Goal: Information Seeking & Learning: Learn about a topic

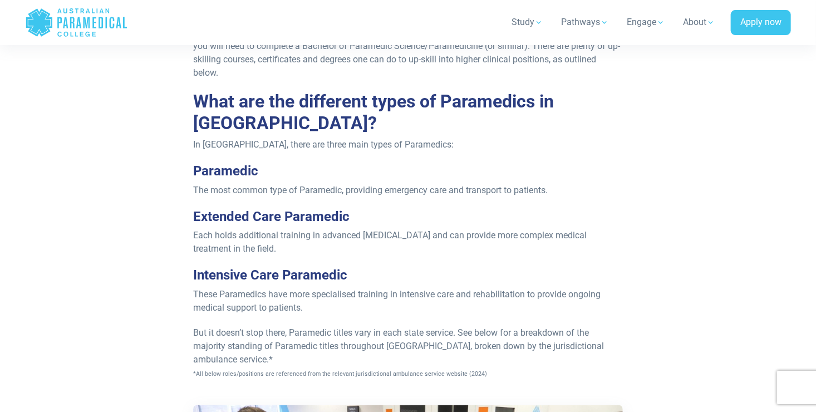
scroll to position [1112, 0]
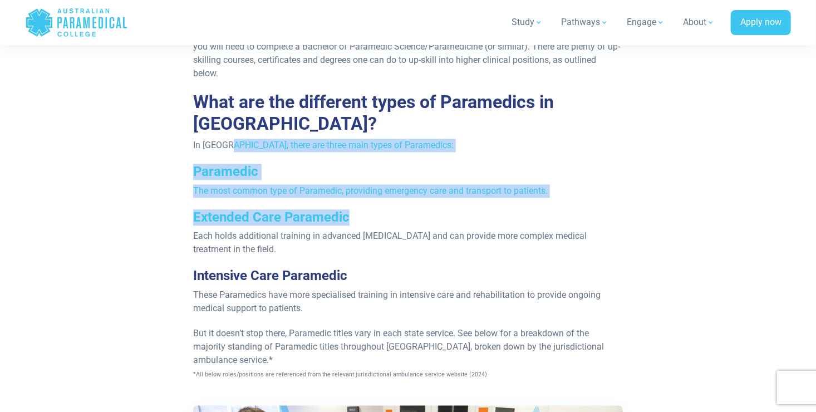
drag, startPoint x: 227, startPoint y: 131, endPoint x: 539, endPoint y: 185, distance: 316.9
drag, startPoint x: 539, startPoint y: 185, endPoint x: 487, endPoint y: 204, distance: 55.8
click at [487, 209] on h3 "Extended Care Paramedic" at bounding box center [408, 217] width 430 height 16
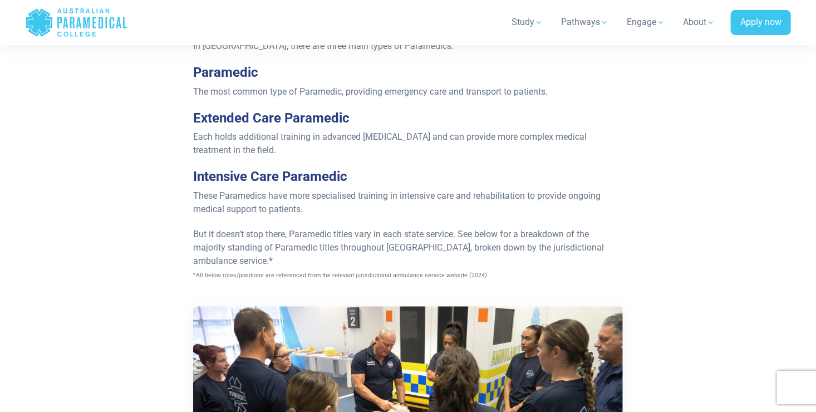
click at [413, 190] on span "These Paramedics have more specialised training in intensive care and rehabilit…" at bounding box center [397, 202] width 408 height 24
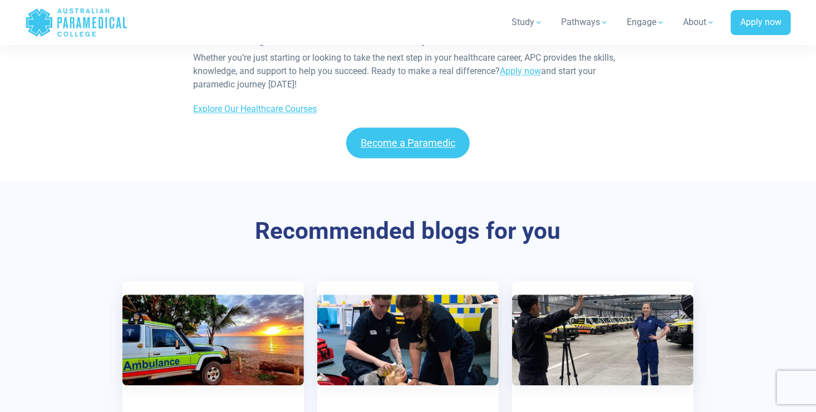
scroll to position [5231, 0]
click at [90, 281] on div "How to Work With Queensland Ambulance Service Learn more How to Work With Ambul…" at bounding box center [407, 414] width 779 height 267
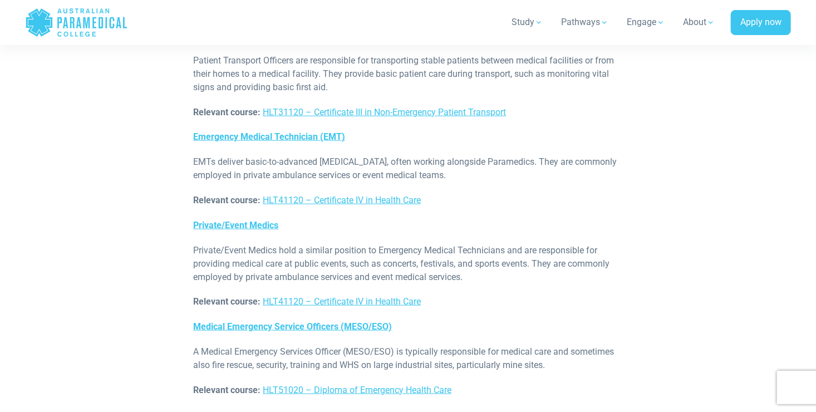
scroll to position [4515, 0]
click at [330, 297] on link "HLT41120 – Certificate IV in Health Care" at bounding box center [342, 302] width 158 height 11
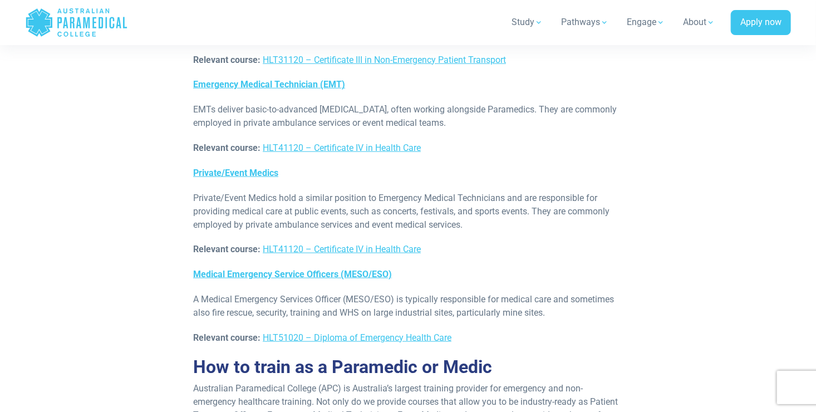
scroll to position [4515, 0]
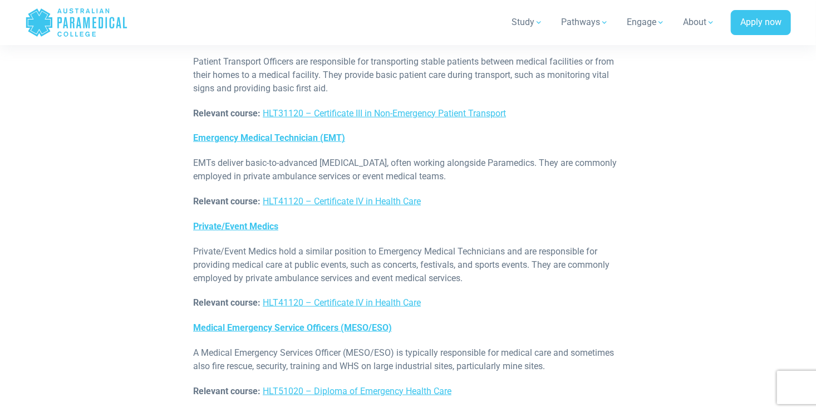
click at [92, 278] on div "Medic and Patient Transport roles If you’re not 100% sure if becoming a Paramed…" at bounding box center [408, 317] width 665 height 1054
drag, startPoint x: 92, startPoint y: 278, endPoint x: 131, endPoint y: 317, distance: 55.1
click at [131, 317] on div "Medic and Patient Transport roles If you’re not 100% sure if becoming a Paramed…" at bounding box center [408, 317] width 665 height 1054
click at [188, 212] on div "Medic and Patient Transport roles If you’re not 100% sure if becoming a Paramed…" at bounding box center [408, 317] width 443 height 1054
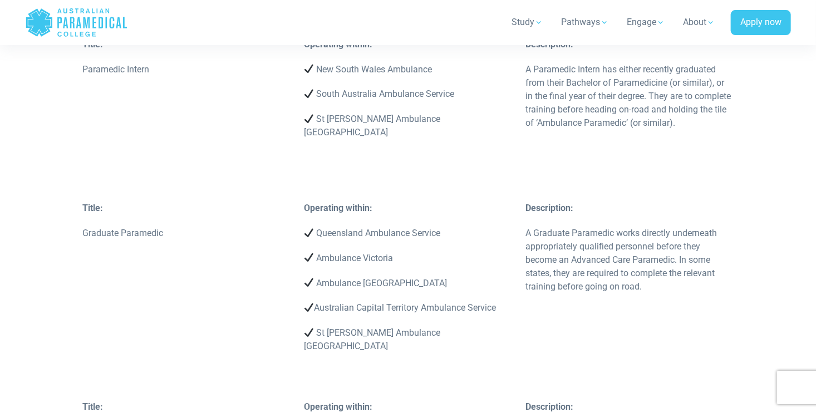
scroll to position [1723, 0]
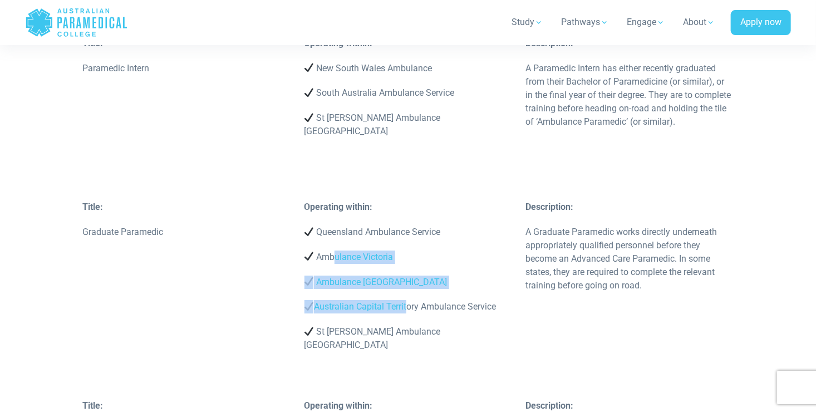
drag, startPoint x: 336, startPoint y: 247, endPoint x: 407, endPoint y: 298, distance: 87.8
click at [407, 298] on div "Operating within: Queensland Ambulance Service Ambulance Victoria Ambulance Tas…" at bounding box center [408, 281] width 222 height 163
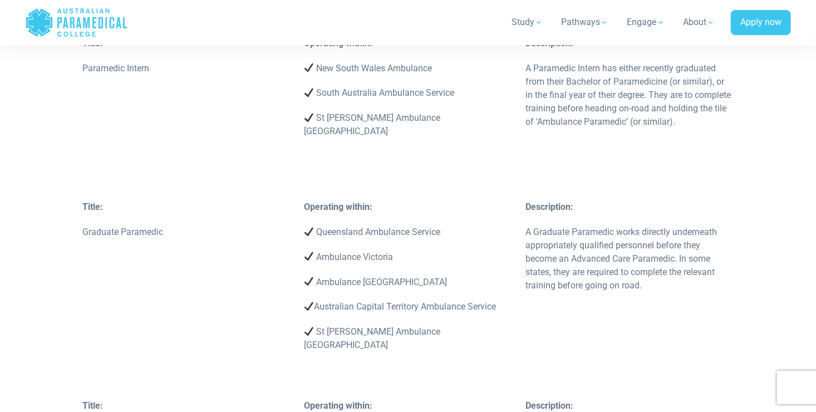
drag, startPoint x: 407, startPoint y: 298, endPoint x: 395, endPoint y: 331, distance: 35.1
click at [395, 331] on div "Operating within: Queensland Ambulance Service Ambulance Victoria Ambulance Tas…" at bounding box center [408, 281] width 222 height 163
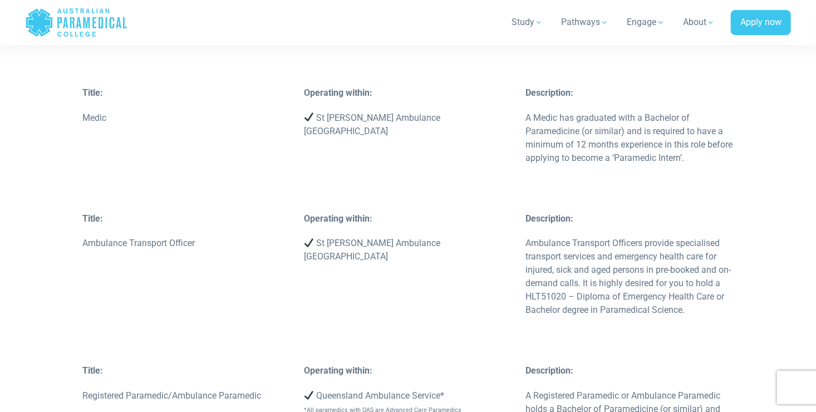
scroll to position [2035, 0]
drag, startPoint x: 319, startPoint y: 215, endPoint x: 419, endPoint y: 220, distance: 99.8
click at [419, 237] on p "St [PERSON_NAME] Ambulance [GEOGRAPHIC_DATA]" at bounding box center [408, 250] width 208 height 27
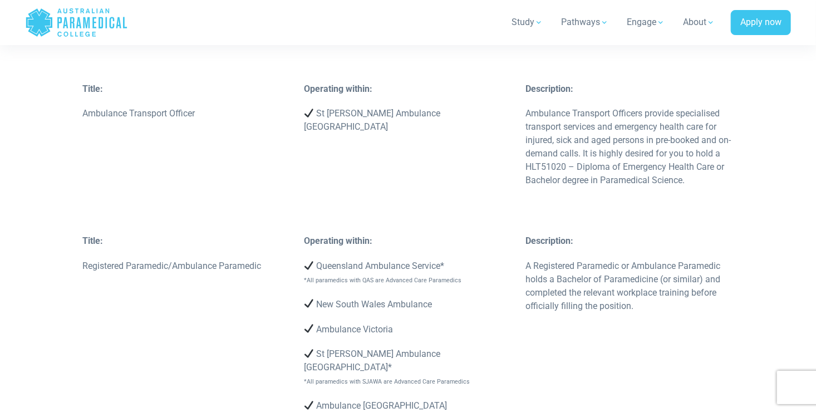
scroll to position [2166, 0]
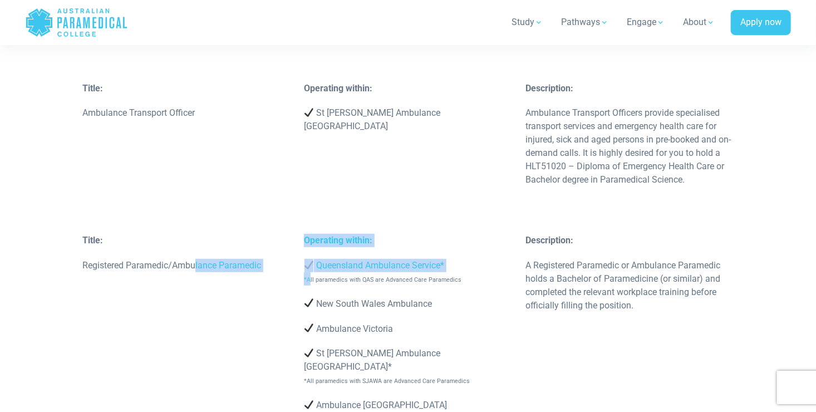
drag, startPoint x: 197, startPoint y: 241, endPoint x: 311, endPoint y: 253, distance: 114.8
click at [311, 253] on div "Title: Registered Paramedic/Ambulance Paramedic Operating within: Queensland Am…" at bounding box center [408, 390] width 665 height 313
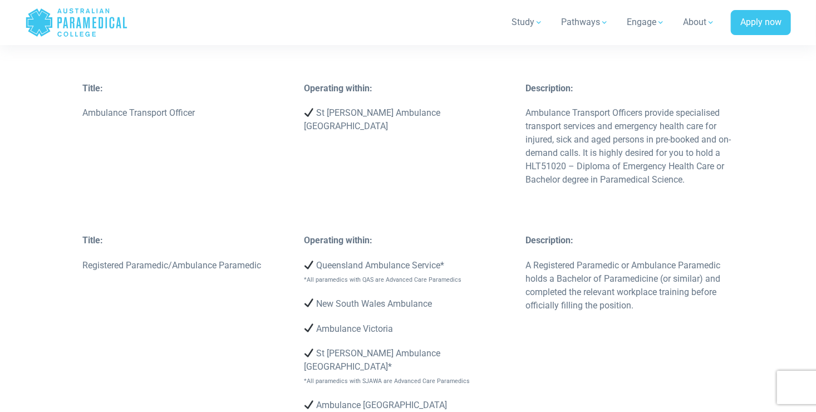
drag, startPoint x: 311, startPoint y: 253, endPoint x: 323, endPoint y: 312, distance: 59.8
click at [323, 312] on div "Operating within: Queensland Ambulance Service* *All paramedics with QAS are Ad…" at bounding box center [408, 373] width 222 height 278
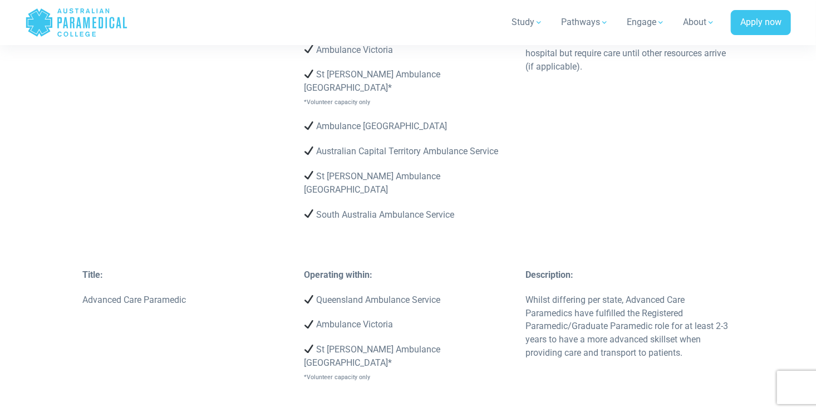
scroll to position [2746, 0]
drag, startPoint x: 141, startPoint y: 222, endPoint x: 225, endPoint y: 236, distance: 85.1
click at [225, 267] on div "Title: Advanced Care Paramedic" at bounding box center [187, 292] width 222 height 50
drag, startPoint x: 225, startPoint y: 236, endPoint x: 244, endPoint y: 285, distance: 53.0
click at [244, 285] on div "Title: Advanced Care Paramedic Operating within: Queensland Ambulance Service A…" at bounding box center [408, 348] width 665 height 162
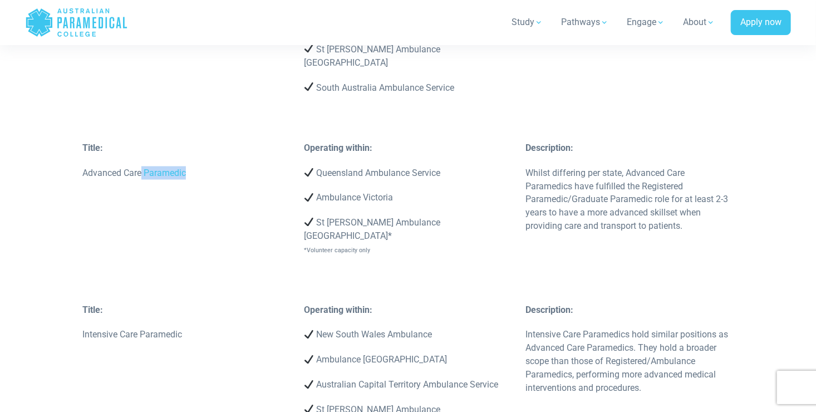
scroll to position [2877, 0]
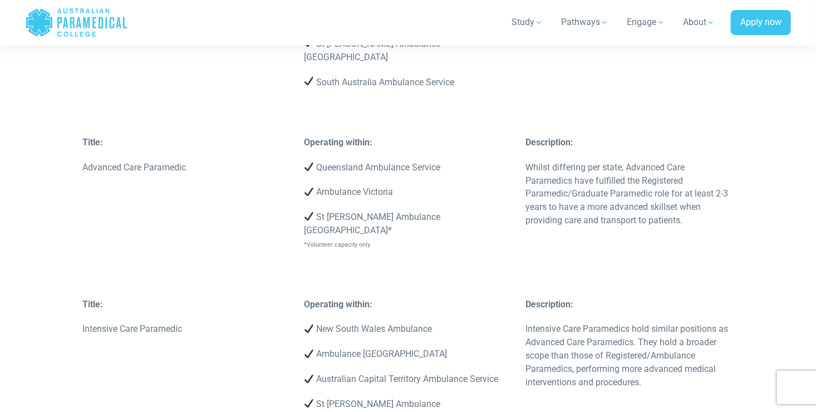
click at [470, 298] on p "Operating within:" at bounding box center [408, 304] width 208 height 13
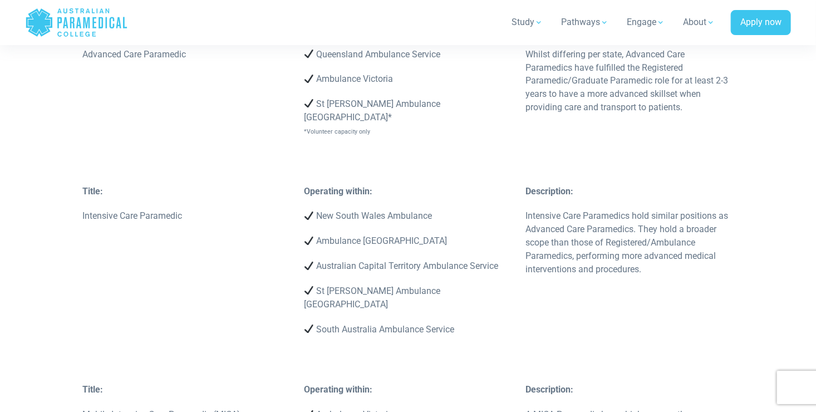
scroll to position [2993, 0]
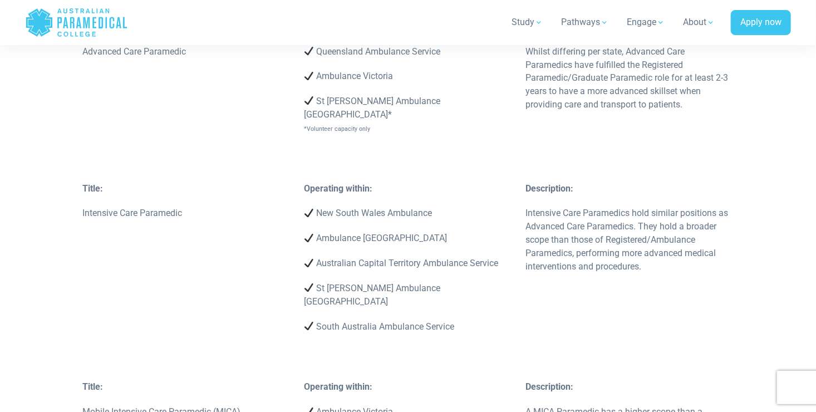
drag, startPoint x: 550, startPoint y: 338, endPoint x: 649, endPoint y: 374, distance: 104.8
drag, startPoint x: 649, startPoint y: 374, endPoint x: 622, endPoint y: 379, distance: 26.5
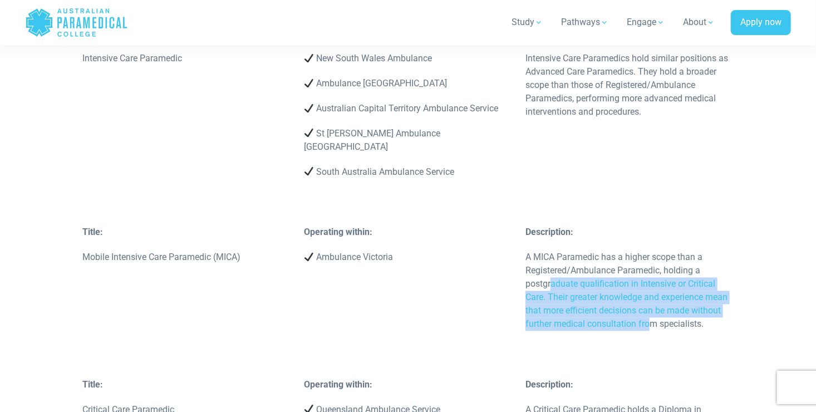
scroll to position [3153, 0]
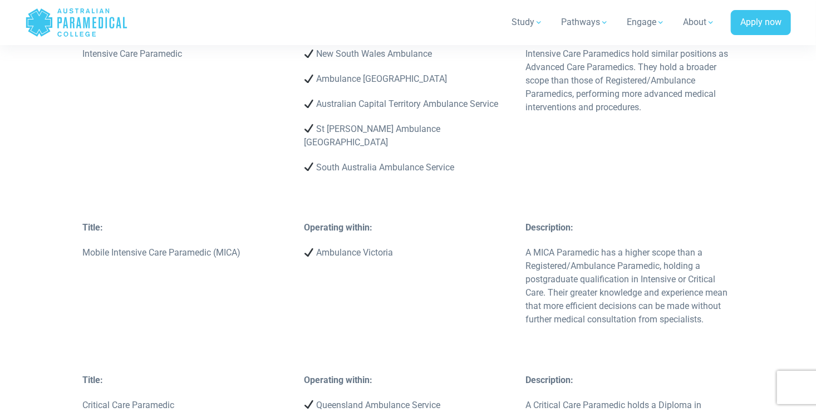
click at [448, 399] on p "Queensland Ambulance Service" at bounding box center [408, 405] width 208 height 13
drag, startPoint x: 580, startPoint y: 317, endPoint x: 616, endPoint y: 347, distance: 46.6
drag, startPoint x: 616, startPoint y: 347, endPoint x: 592, endPoint y: 350, distance: 24.2
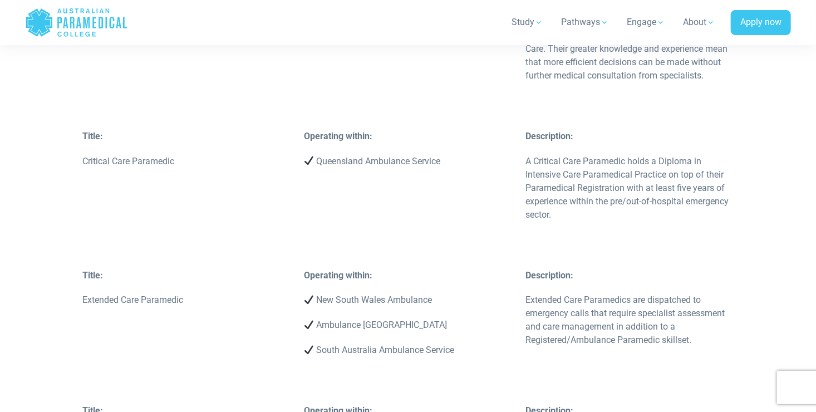
scroll to position [3448, 0]
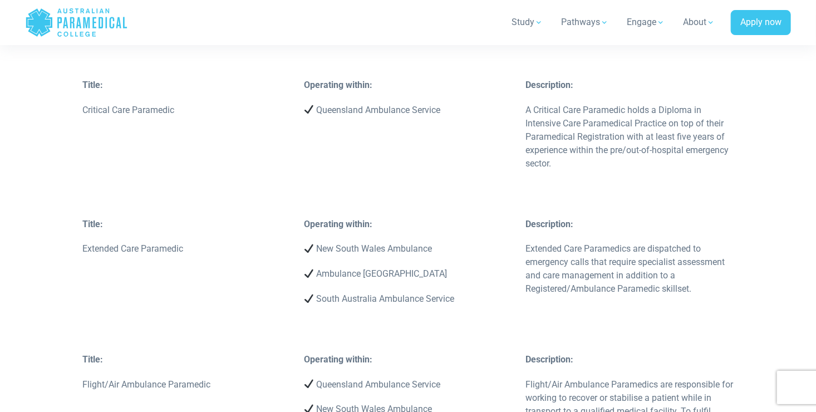
click at [394, 218] on div "Title: Extended Care Paramedic Operating within: New South Wales Ambulance Ambu…" at bounding box center [408, 285] width 665 height 135
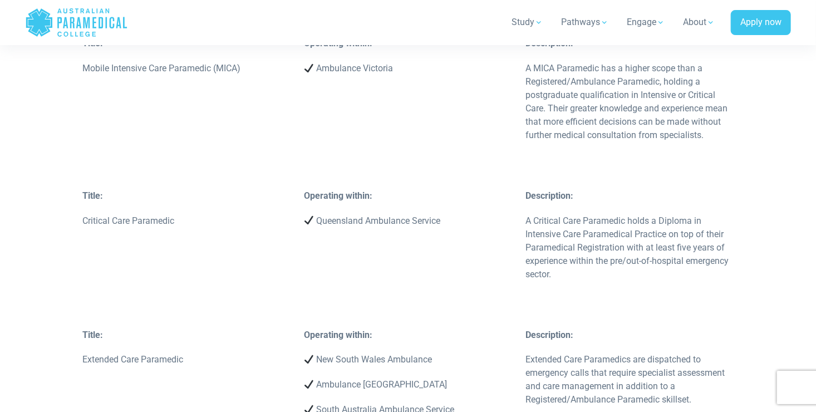
scroll to position [3324, 0]
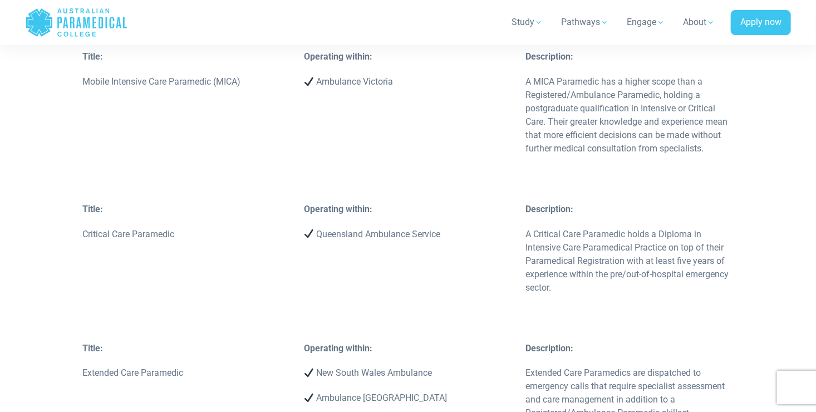
click at [224, 342] on div "Title: Extended Care Paramedic" at bounding box center [187, 367] width 222 height 50
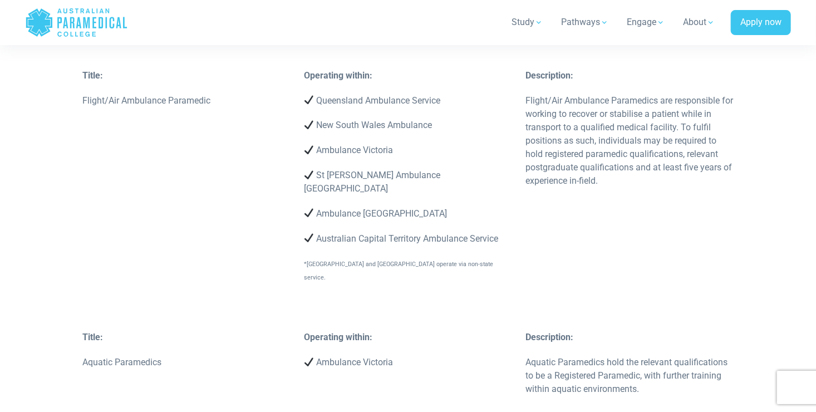
scroll to position [3732, 0]
drag, startPoint x: 517, startPoint y: 141, endPoint x: 333, endPoint y: 160, distance: 184.7
click at [333, 160] on div "Operating within: Queensland Ambulance Service New South Wales Ambulance Ambula…" at bounding box center [408, 181] width 222 height 226
drag, startPoint x: 333, startPoint y: 160, endPoint x: 363, endPoint y: 178, distance: 34.5
click at [363, 178] on div "Title: Flight/Air Ambulance Paramedic Operating within: Queensland Ambulance Se…" at bounding box center [408, 199] width 665 height 262
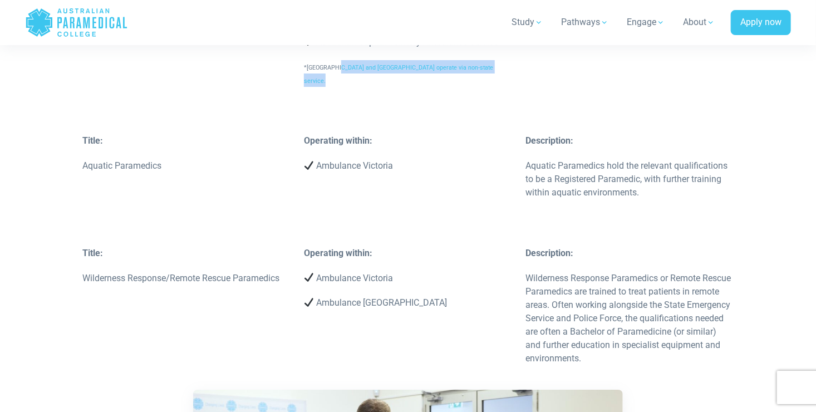
scroll to position [3893, 0]
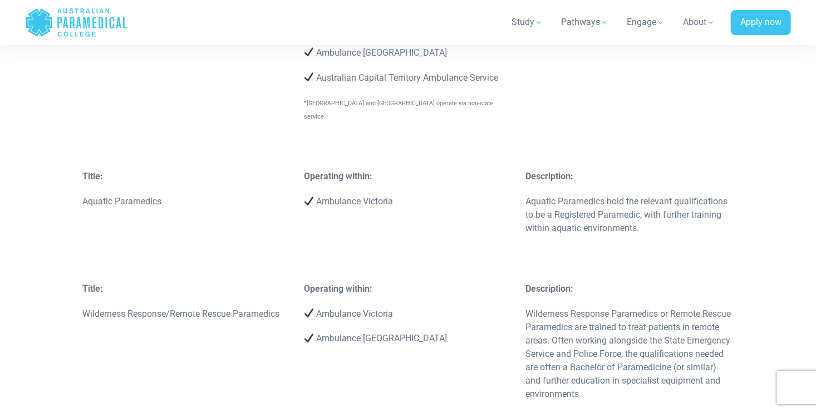
click at [356, 307] on p "Ambulance Victoria" at bounding box center [408, 313] width 208 height 13
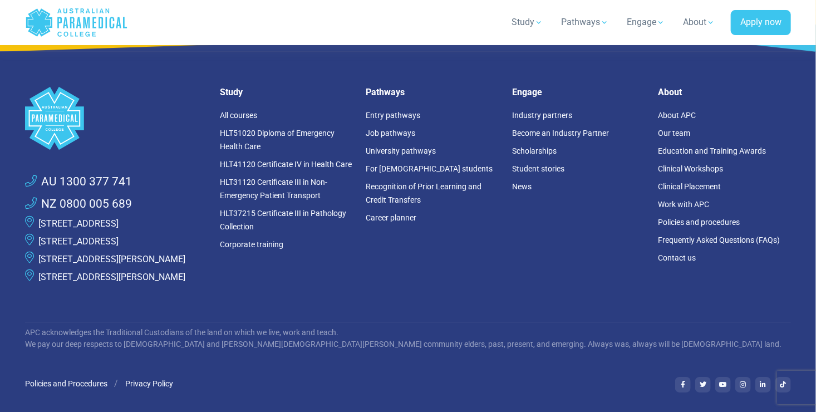
scroll to position [5875, 0]
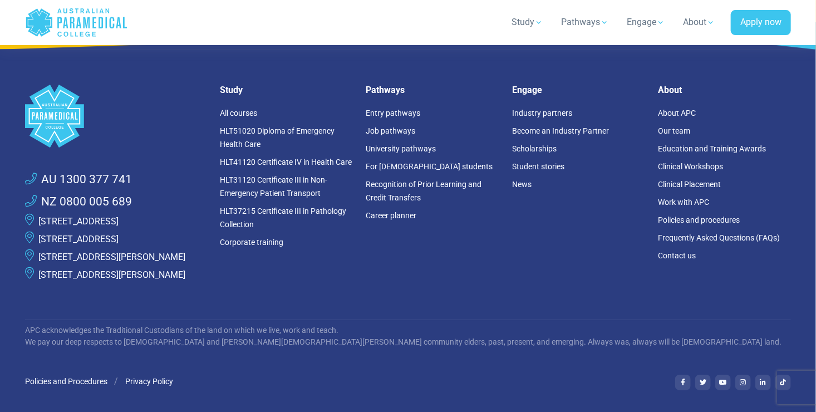
drag, startPoint x: 187, startPoint y: 354, endPoint x: 292, endPoint y: 323, distance: 110.0
click at [292, 323] on div ".logo-block-c1{fill:#3CC5EE;} .logo-block-c2{fill:#FFF;} AU 1300 377 741 NZ 080…" at bounding box center [407, 287] width 779 height 477
drag, startPoint x: 292, startPoint y: 323, endPoint x: 270, endPoint y: 327, distance: 22.6
click at [270, 327] on div ".logo-block-c1{fill:#3CC5EE;} .logo-block-c2{fill:#FFF;} AU 1300 377 741 NZ 080…" at bounding box center [407, 287] width 779 height 477
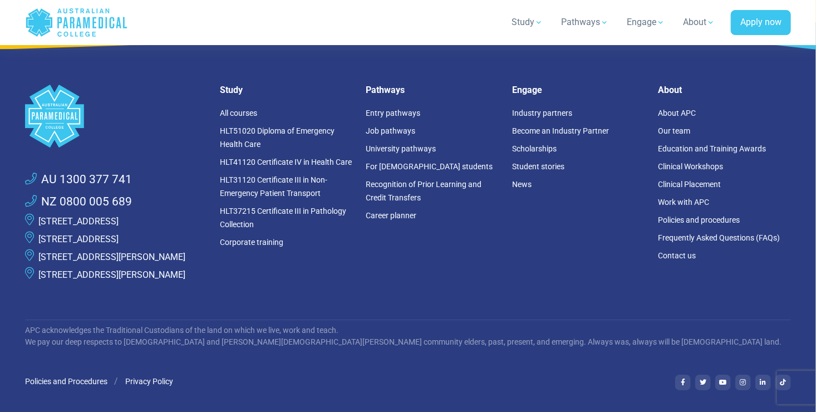
drag, startPoint x: 441, startPoint y: 333, endPoint x: 335, endPoint y: 334, distance: 106.9
copy p "Australian Paramedical College"
click at [271, 375] on ul "Policies and Procedures Privacy Policy" at bounding box center [343, 381] width 637 height 13
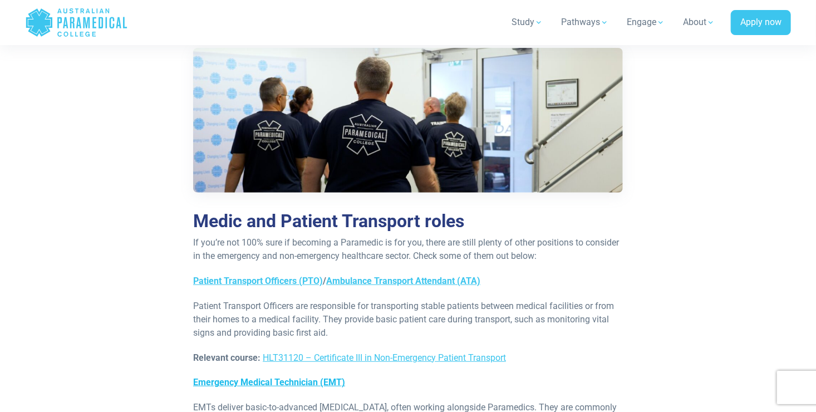
scroll to position [4271, 0]
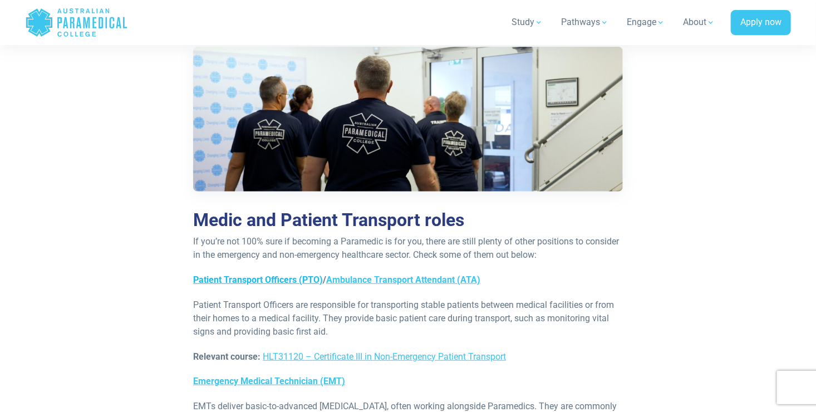
click at [276, 274] on link "Patient Transport Officers (PTO)" at bounding box center [258, 279] width 130 height 11
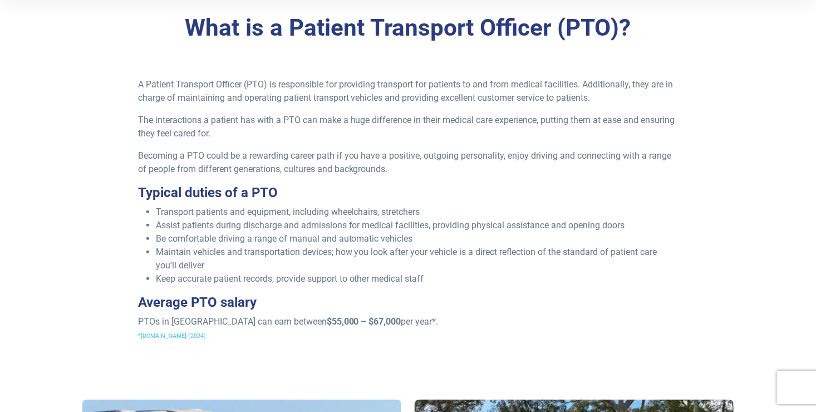
scroll to position [301, 0]
drag, startPoint x: 243, startPoint y: 317, endPoint x: 352, endPoint y: 325, distance: 109.4
click at [352, 325] on p "PTOs in Australia can earn between $55,000 – $67,000 per year*. *Talent.com (20…" at bounding box center [408, 328] width 541 height 27
drag, startPoint x: 352, startPoint y: 325, endPoint x: 286, endPoint y: 343, distance: 69.3
click at [286, 343] on div "A Patient Transport Officer (PTO) is responsible for providing transport for pa…" at bounding box center [408, 214] width 554 height 273
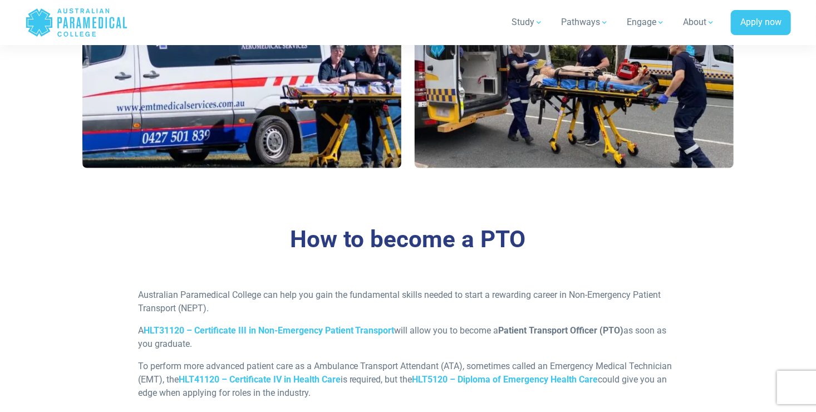
scroll to position [737, 0]
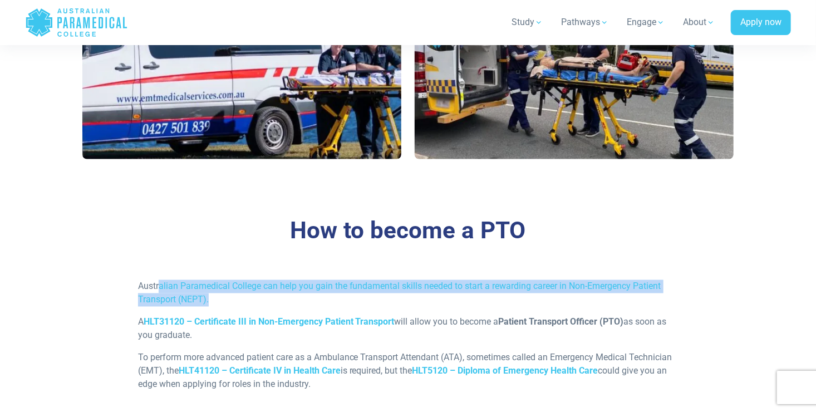
drag, startPoint x: 161, startPoint y: 282, endPoint x: 233, endPoint y: 301, distance: 74.3
click at [233, 301] on p "Australian Paramedical College can help you gain the fundamental skills needed …" at bounding box center [408, 293] width 541 height 27
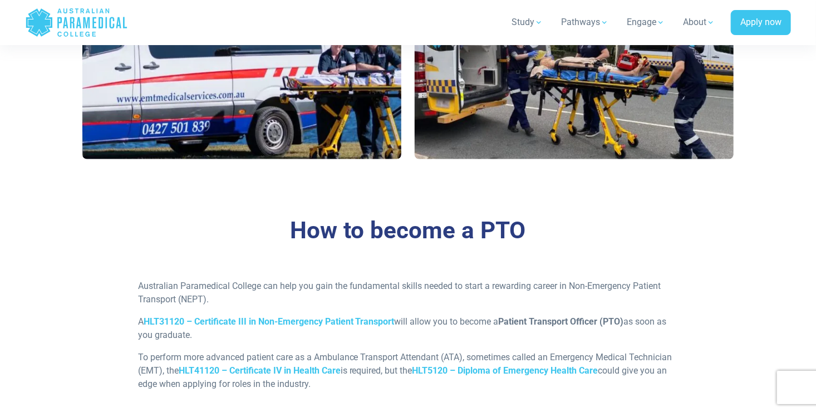
drag, startPoint x: 233, startPoint y: 301, endPoint x: 303, endPoint y: 346, distance: 84.2
click at [303, 346] on div "Australian Paramedical College can help you gain the fundamental skills needed …" at bounding box center [408, 340] width 554 height 120
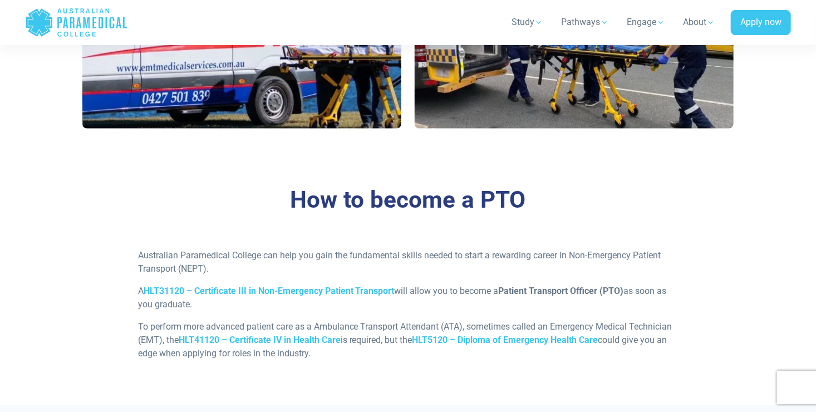
scroll to position [771, 0]
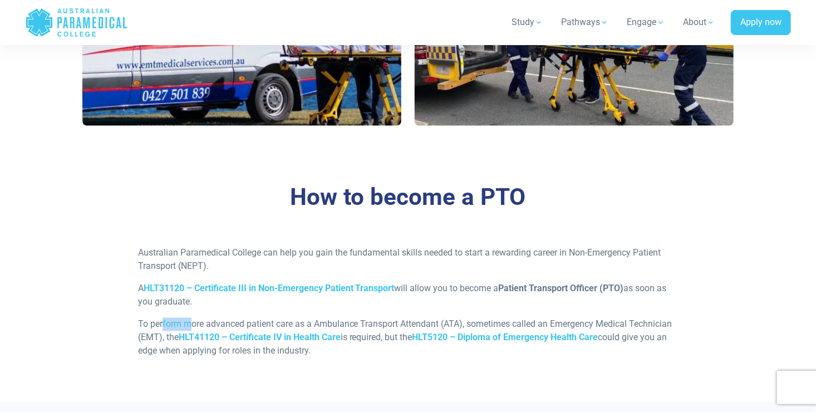
drag, startPoint x: 164, startPoint y: 327, endPoint x: 193, endPoint y: 316, distance: 30.8
click at [193, 316] on div "Australian Paramedical College can help you gain the fundamental skills needed …" at bounding box center [408, 307] width 554 height 120
click at [330, 372] on div "How to become a PTO Australian Paramedical College can help you gain the fundam…" at bounding box center [407, 276] width 779 height 256
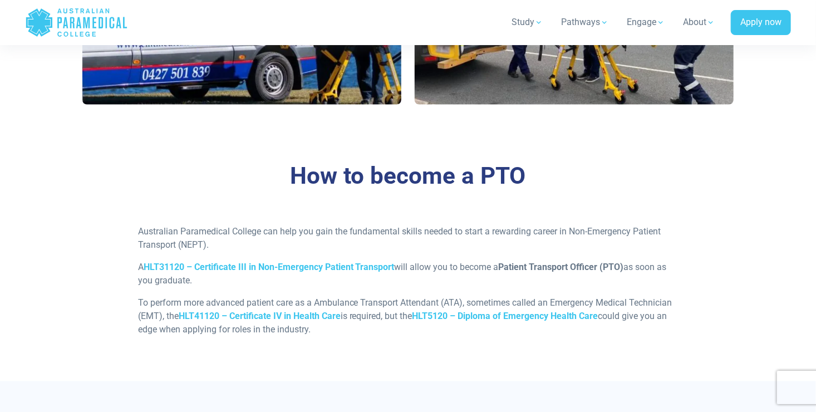
scroll to position [795, 0]
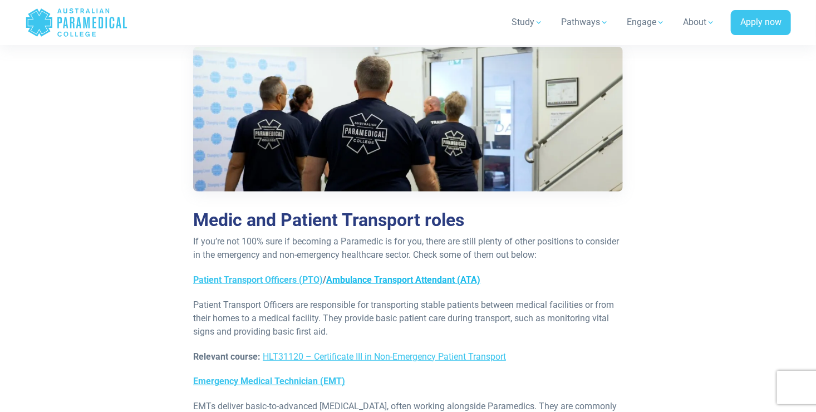
click at [384, 274] on link "Ambulance Transport Attendant (ATA)" at bounding box center [403, 279] width 154 height 11
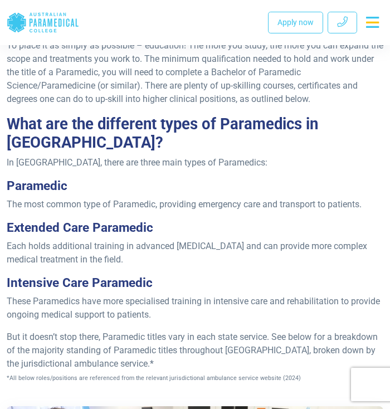
scroll to position [989, 0]
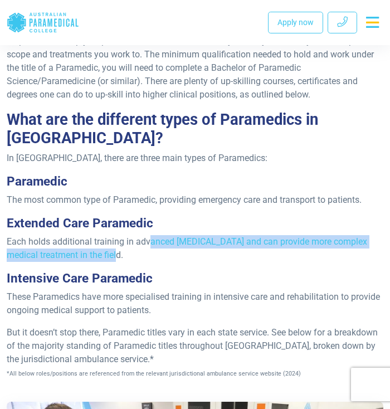
drag, startPoint x: 149, startPoint y: 259, endPoint x: 230, endPoint y: 275, distance: 82.3
click at [230, 262] on p "Each holds additional training in advanced [MEDICAL_DATA] and can provide more …" at bounding box center [195, 248] width 376 height 27
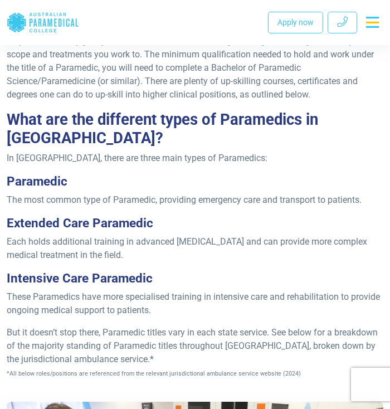
drag, startPoint x: 230, startPoint y: 275, endPoint x: 205, endPoint y: 284, distance: 26.6
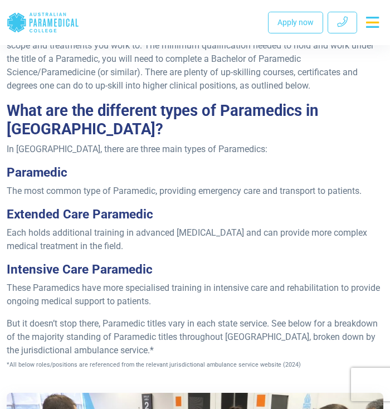
scroll to position [1022, 0]
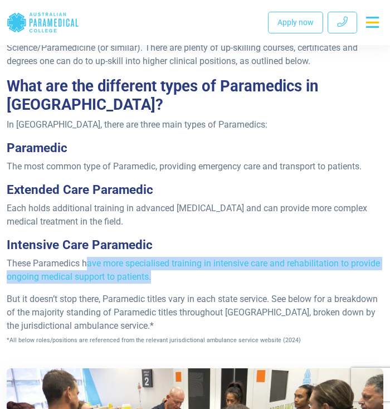
drag, startPoint x: 105, startPoint y: 277, endPoint x: 223, endPoint y: 287, distance: 119.0
click at [223, 283] on p "These Paramedics have more specialised training in intensive care and rehabilit…" at bounding box center [195, 270] width 376 height 27
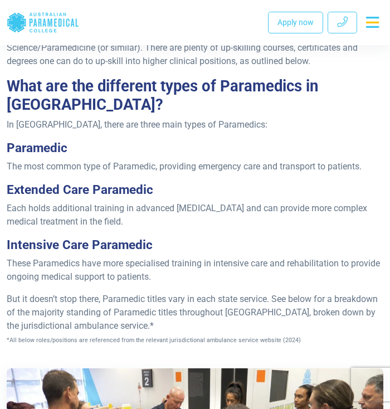
drag, startPoint x: 223, startPoint y: 287, endPoint x: 136, endPoint y: 303, distance: 88.3
drag, startPoint x: 136, startPoint y: 303, endPoint x: 197, endPoint y: 327, distance: 65.2
drag, startPoint x: 197, startPoint y: 327, endPoint x: 179, endPoint y: 325, distance: 18.5
click at [179, 325] on span "But it doesn’t stop there, Paramedic titles vary in each state service. See bel…" at bounding box center [192, 318] width 371 height 51
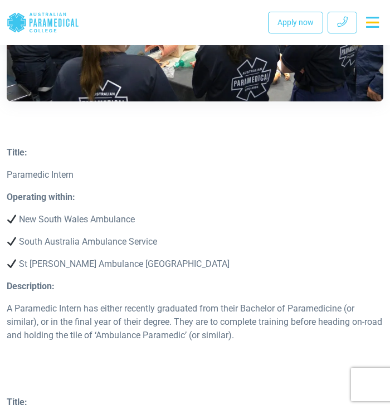
scroll to position [1452, 0]
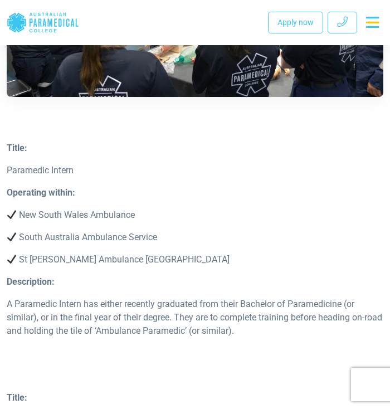
click at [214, 323] on p "A Paramedic Intern has either recently graduated from their Bachelor of Paramed…" at bounding box center [195, 317] width 376 height 40
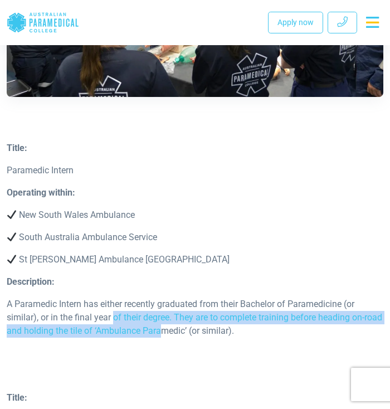
drag, startPoint x: 114, startPoint y: 332, endPoint x: 183, endPoint y: 348, distance: 70.8
click at [183, 337] on p "A Paramedic Intern has either recently graduated from their Bachelor of Paramed…" at bounding box center [195, 317] width 376 height 40
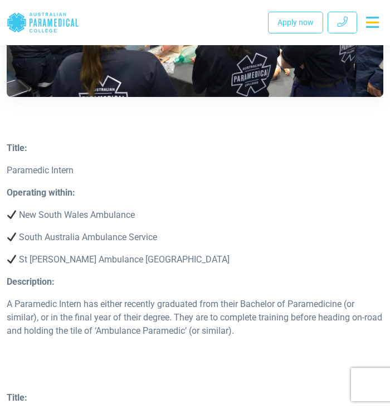
drag, startPoint x: 183, startPoint y: 348, endPoint x: 221, endPoint y: 370, distance: 44.4
click at [221, 360] on p at bounding box center [195, 352] width 376 height 13
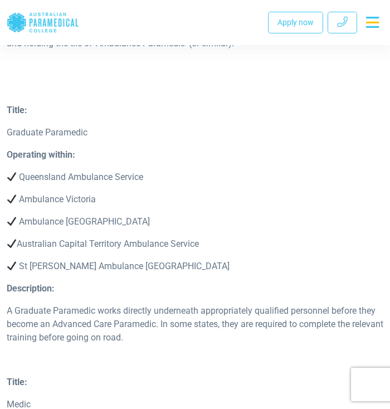
scroll to position [1739, 0]
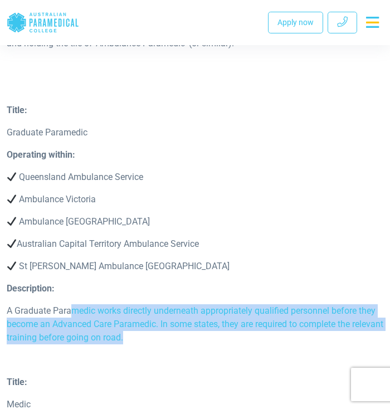
drag, startPoint x: 115, startPoint y: 331, endPoint x: 171, endPoint y: 356, distance: 62.1
click at [171, 353] on div "Description: A Graduate Paramedic works directly underneath appropriately quali…" at bounding box center [195, 317] width 390 height 71
drag, startPoint x: 171, startPoint y: 356, endPoint x: 144, endPoint y: 360, distance: 27.5
click at [144, 353] on div "Description: A Graduate Paramedic works directly underneath appropriately quali…" at bounding box center [195, 317] width 390 height 71
click at [180, 353] on div "Description: A Graduate Paramedic works directly underneath appropriately quali…" at bounding box center [195, 317] width 390 height 71
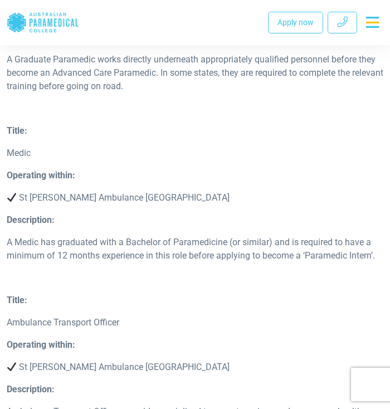
scroll to position [1989, 0]
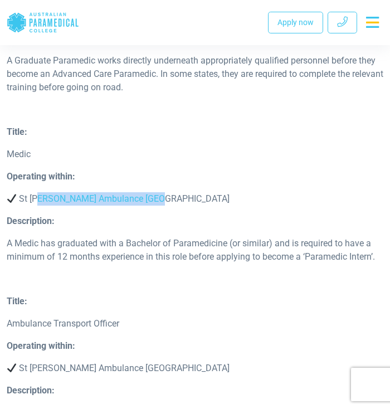
drag, startPoint x: 41, startPoint y: 212, endPoint x: 154, endPoint y: 221, distance: 113.4
click at [154, 214] on div "Operating within: St John Ambulance Western Australia" at bounding box center [195, 192] width 390 height 45
drag, startPoint x: 154, startPoint y: 221, endPoint x: 134, endPoint y: 244, distance: 30.8
click at [134, 244] on div "Description: A Medic has graduated with a Bachelor of Paramedicine (or similar)…" at bounding box center [195, 243] width 390 height 58
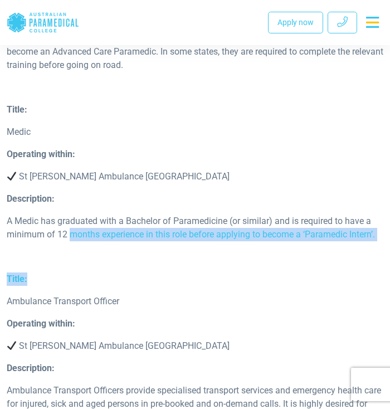
drag, startPoint x: 70, startPoint y: 243, endPoint x: 230, endPoint y: 297, distance: 169.2
click at [227, 300] on div "Title: Ambulance Transport Officer" at bounding box center [195, 294] width 390 height 45
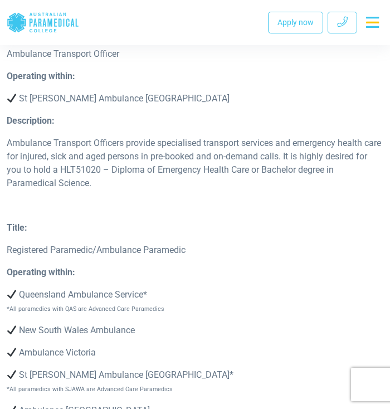
scroll to position [2260, 0]
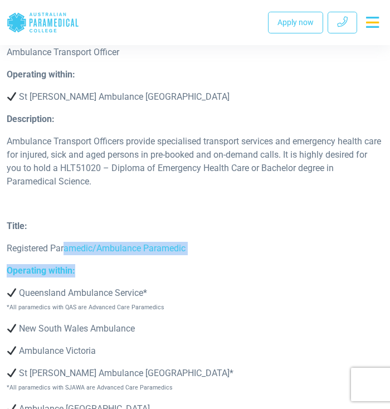
drag, startPoint x: 65, startPoint y: 259, endPoint x: 248, endPoint y: 278, distance: 183.6
click at [248, 278] on div "Title: Registered Paramedic/Ambulance Paramedic Operating within: Queensland Am…" at bounding box center [195, 395] width 390 height 352
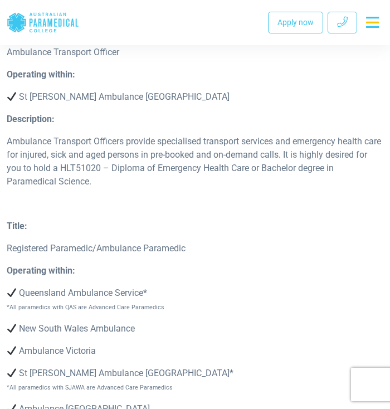
drag, startPoint x: 248, startPoint y: 278, endPoint x: 260, endPoint y: 308, distance: 31.9
click at [260, 308] on p "Queensland Ambulance Service* *All paramedics with QAS are Advanced Care Parame…" at bounding box center [195, 299] width 376 height 27
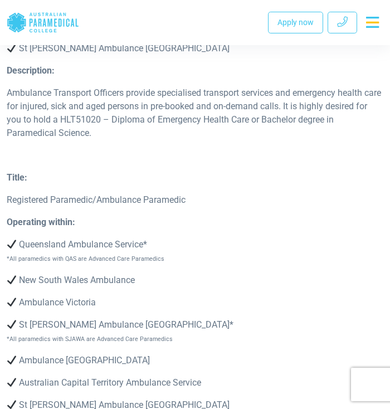
scroll to position [2310, 0]
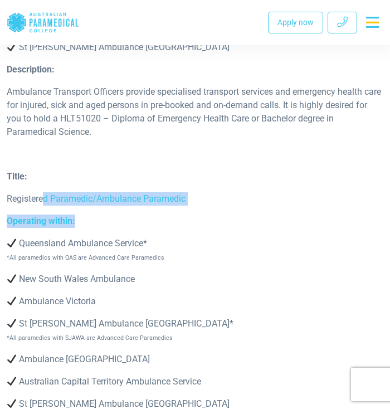
drag, startPoint x: 42, startPoint y: 210, endPoint x: 241, endPoint y: 239, distance: 200.8
click at [241, 239] on div "Title: Registered Paramedic/Ambulance Paramedic Operating within: Queensland Am…" at bounding box center [195, 346] width 390 height 352
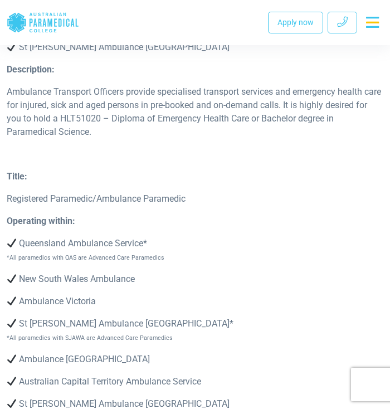
drag, startPoint x: 241, startPoint y: 239, endPoint x: 238, endPoint y: 300, distance: 60.7
click at [238, 300] on div "Operating within: Queensland Ambulance Service* *All paramedics with QAS are Ad…" at bounding box center [195, 327] width 390 height 227
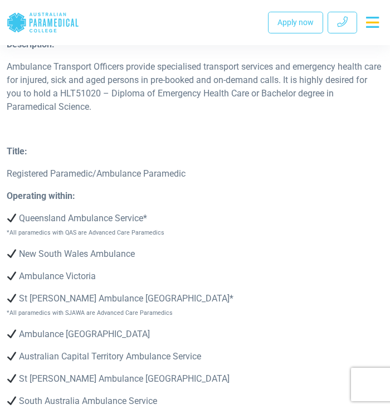
scroll to position [2341, 0]
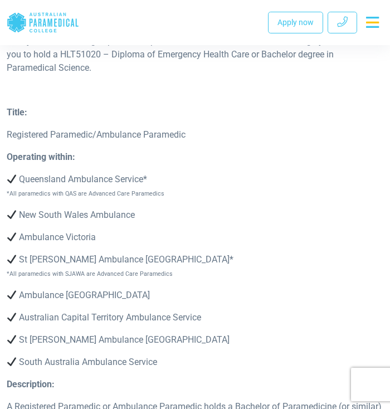
click at [110, 322] on div "Operating within: Queensland Ambulance Service* *All paramedics with QAS are Ad…" at bounding box center [195, 263] width 390 height 227
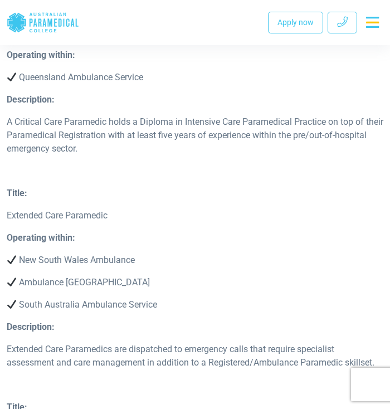
scroll to position [3894, 0]
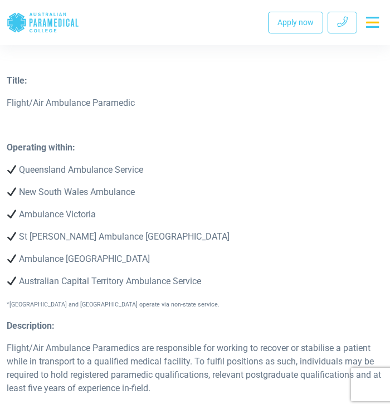
click at [150, 359] on p "Flight/Air Ambulance Paramedics are responsible for working to recover or stabi…" at bounding box center [195, 367] width 376 height 53
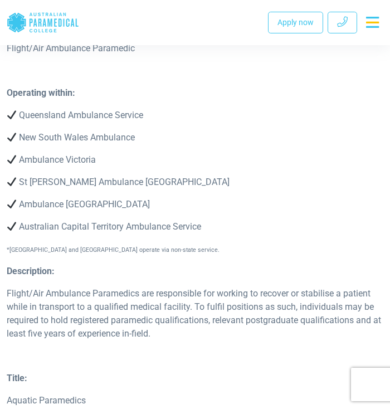
scroll to position [4269, 0]
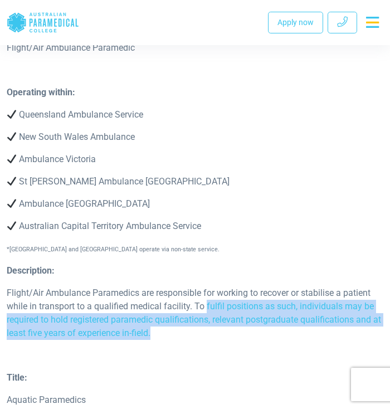
drag, startPoint x: 208, startPoint y: 324, endPoint x: 233, endPoint y: 346, distance: 33.6
click at [233, 340] on p "Flight/Air Ambulance Paramedics are responsible for working to recover or stabi…" at bounding box center [195, 312] width 376 height 53
drag, startPoint x: 233, startPoint y: 346, endPoint x: 228, endPoint y: 359, distance: 14.0
click at [228, 349] on div "Description: Flight/Air Ambulance Paramedics are responsible for working to rec…" at bounding box center [195, 306] width 390 height 85
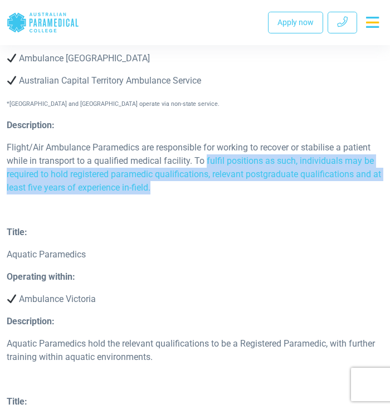
click at [143, 225] on div "Title: Flight/Air Ambulance Paramedic Operating within: Queensland Ambulance Se…" at bounding box center [195, 50] width 390 height 352
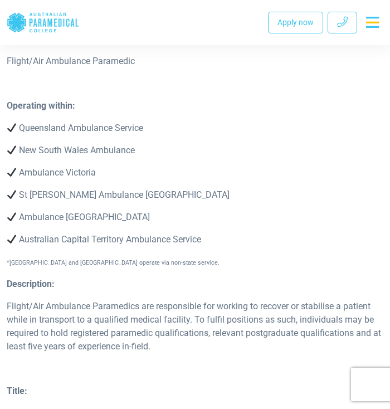
scroll to position [4256, 0]
drag, startPoint x: 193, startPoint y: 338, endPoint x: 136, endPoint y: 364, distance: 62.1
click at [136, 352] on p "Flight/Air Ambulance Paramedics are responsible for working to recover or stabi…" at bounding box center [195, 325] width 376 height 53
click at [306, 241] on div "Operating within: Queensland Ambulance Service New South Wales Ambulance Ambula…" at bounding box center [195, 188] width 390 height 178
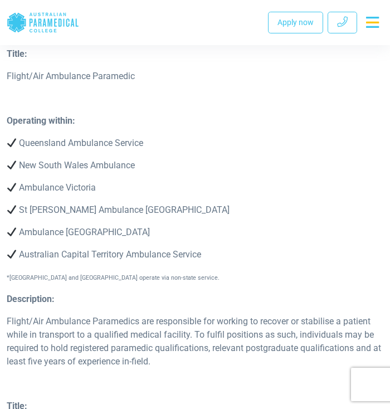
scroll to position [4236, 0]
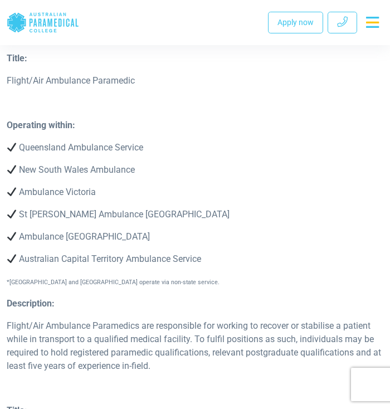
click at [89, 176] on p "New South Wales Ambulance" at bounding box center [195, 169] width 376 height 13
drag, startPoint x: 19, startPoint y: 206, endPoint x: 114, endPoint y: 202, distance: 94.7
click at [114, 199] on p "Ambulance Victoria" at bounding box center [195, 191] width 376 height 13
copy p "Ambulance Victoria"
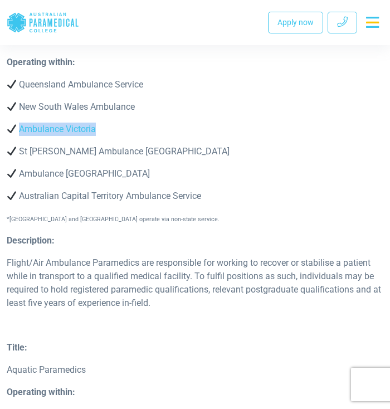
scroll to position [4295, 0]
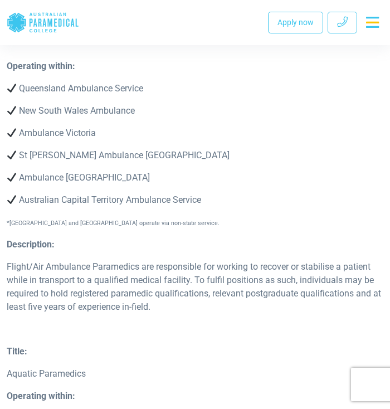
click at [120, 162] on p "St John Ambulance Western Australia" at bounding box center [195, 155] width 376 height 13
click at [149, 162] on p "St John Ambulance Western Australia" at bounding box center [195, 155] width 376 height 13
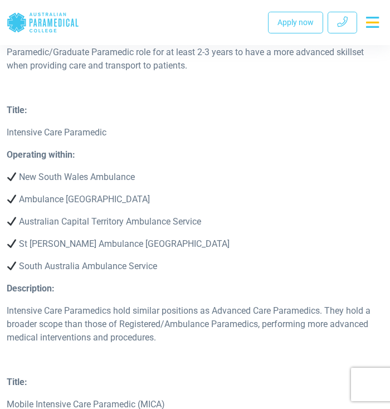
scroll to position [3389, 0]
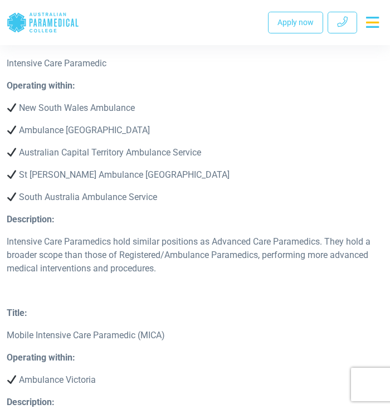
drag, startPoint x: 104, startPoint y: 269, endPoint x: 183, endPoint y: 288, distance: 81.8
click at [183, 275] on p "Intensive Care Paramedics hold similar positions as Advanced Care Paramedics. T…" at bounding box center [195, 255] width 376 height 40
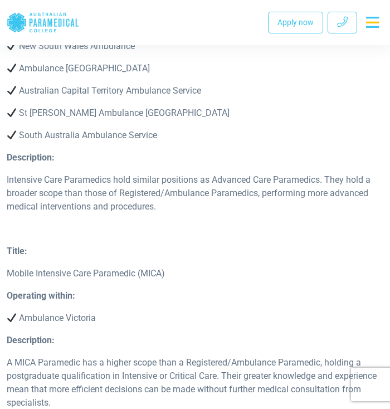
scroll to position [3447, 0]
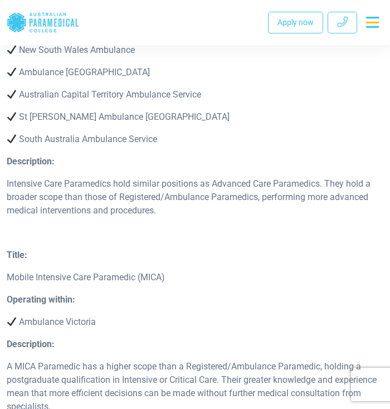
click at [262, 248] on div "Title: Intensive Care Paramedic Operating within: New South Wales Ambulance Amb…" at bounding box center [195, 113] width 390 height 272
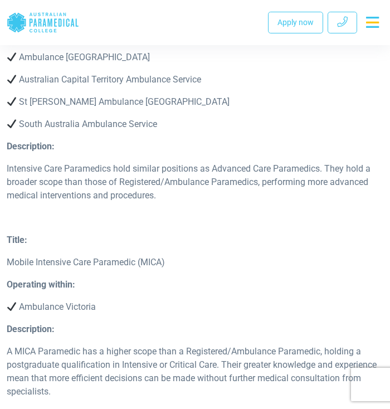
scroll to position [3497, 0]
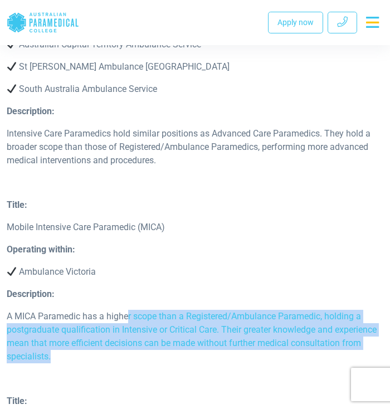
drag, startPoint x: 129, startPoint y: 328, endPoint x: 238, endPoint y: 372, distance: 117.7
click at [238, 363] on p "A MICA Paramedic has a higher scope than a Registered/Ambulance Paramedic, hold…" at bounding box center [195, 336] width 376 height 53
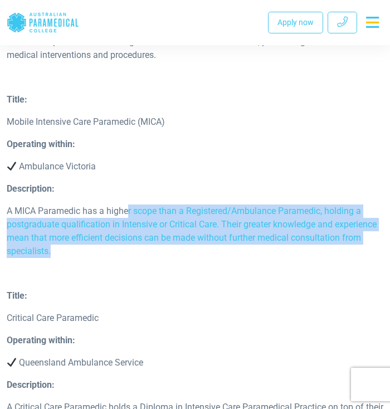
scroll to position [3621, 0]
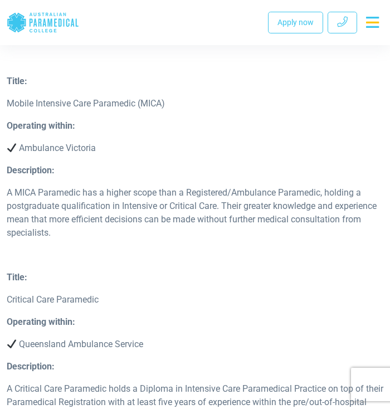
drag, startPoint x: 187, startPoint y: 328, endPoint x: 125, endPoint y: 176, distance: 163.3
click at [125, 164] on div "Operating within: Ambulance Victoria" at bounding box center [195, 141] width 390 height 45
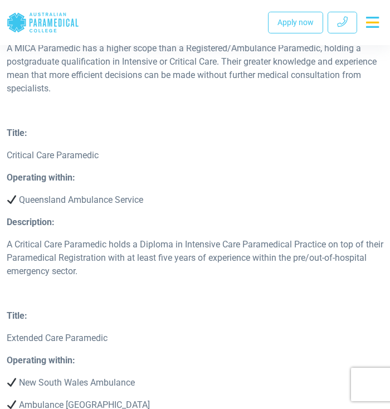
scroll to position [3975, 0]
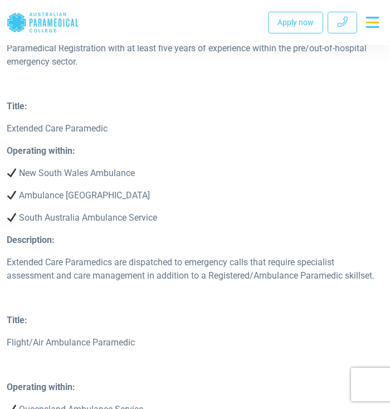
click at [125, 282] on p "Extended Care Paramedics are dispatched to emergency calls that require special…" at bounding box center [195, 269] width 376 height 27
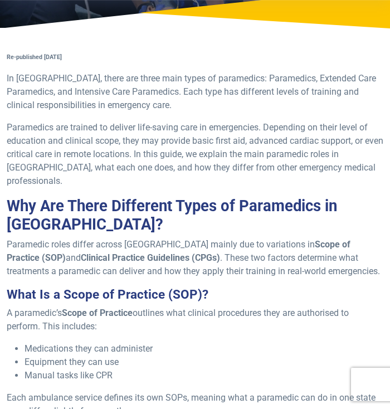
scroll to position [0, 0]
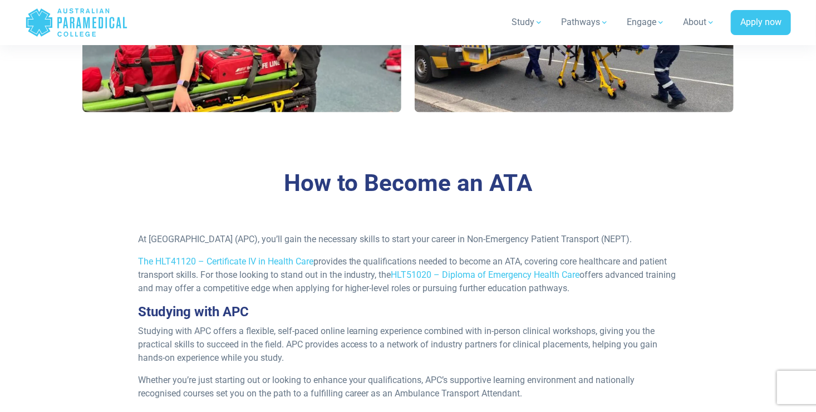
scroll to position [875, 0]
drag, startPoint x: 182, startPoint y: 236, endPoint x: 244, endPoint y: 254, distance: 64.9
click at [244, 247] on p "At [GEOGRAPHIC_DATA] (APC), you’ll gain the necessary skills to start your care…" at bounding box center [408, 239] width 541 height 13
drag, startPoint x: 244, startPoint y: 254, endPoint x: 290, endPoint y: 312, distance: 73.8
click at [290, 312] on div "At [GEOGRAPHIC_DATA] (APC), you’ll gain the necessary skills to start your care…" at bounding box center [408, 332] width 554 height 199
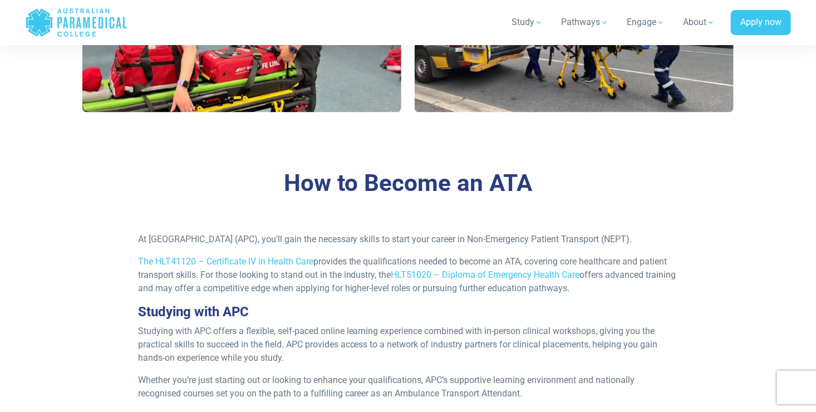
click at [572, 350] on p "Studying with APC offers a flexible, self-paced online learning experience comb…" at bounding box center [408, 345] width 541 height 40
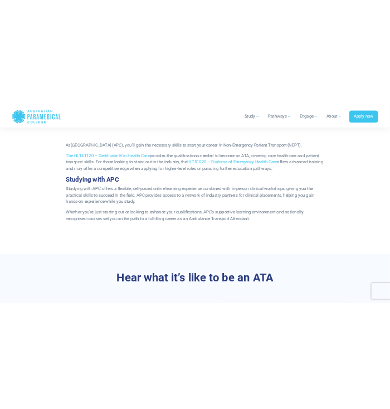
scroll to position [1036, 0]
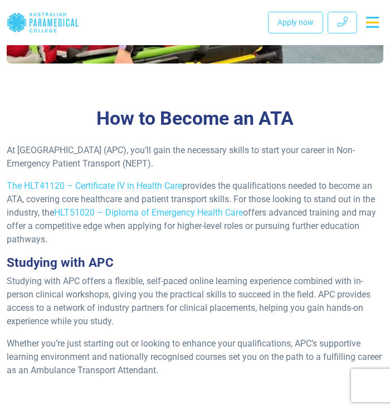
click at [154, 194] on p "The HLT41120 – Certificate IV in Health Care provides the qualifications needed…" at bounding box center [195, 212] width 376 height 67
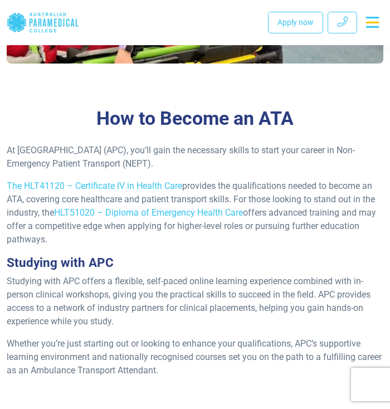
drag, startPoint x: 70, startPoint y: 153, endPoint x: 192, endPoint y: 164, distance: 122.4
click at [192, 164] on p "At [GEOGRAPHIC_DATA] (APC), you’ll gain the necessary skills to start your care…" at bounding box center [195, 157] width 376 height 27
click at [79, 170] on p "At [GEOGRAPHIC_DATA] (APC), you’ll gain the necessary skills to start your care…" at bounding box center [195, 157] width 376 height 27
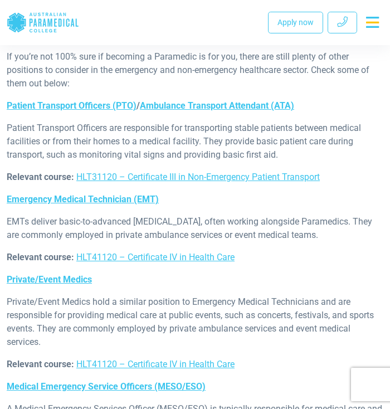
scroll to position [5132, 0]
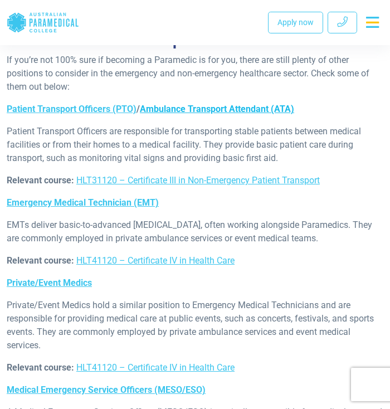
click at [232, 114] on link "Ambulance Transport Attendant (ATA)" at bounding box center [217, 109] width 154 height 11
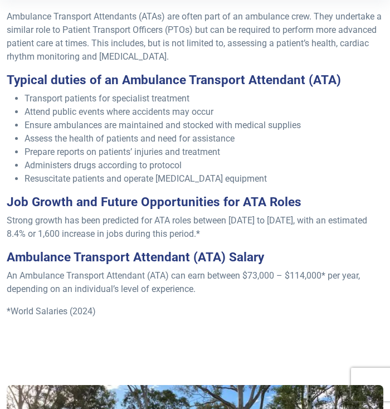
scroll to position [318, 0]
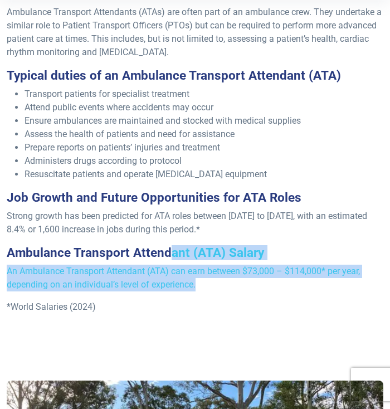
drag, startPoint x: 171, startPoint y: 252, endPoint x: 264, endPoint y: 283, distance: 98.1
click at [264, 283] on div "Ambulance Transport Attendants (ATAs) are often part of an ambulance crew. They…" at bounding box center [195, 175] width 390 height 339
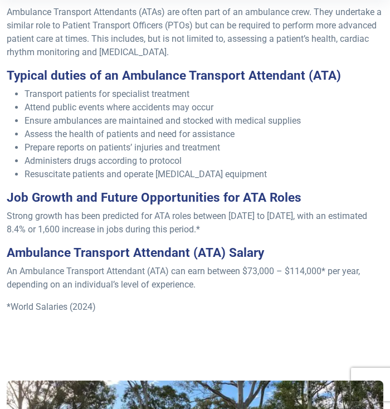
drag, startPoint x: 264, startPoint y: 283, endPoint x: 248, endPoint y: 315, distance: 35.1
click at [248, 313] on p "*World Salaries (2024)" at bounding box center [195, 306] width 376 height 13
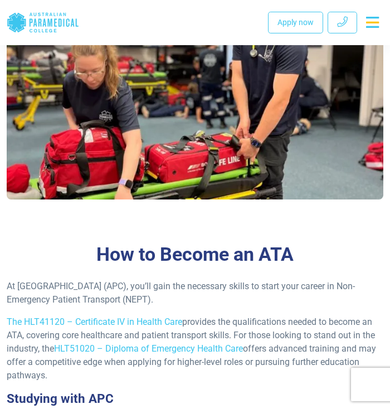
scroll to position [901, 0]
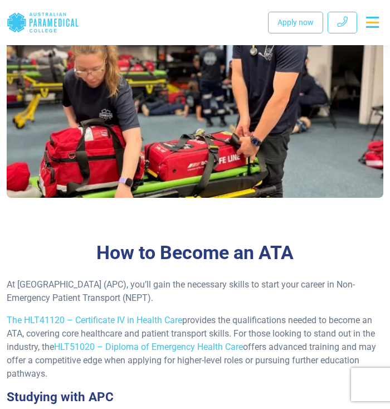
drag, startPoint x: 95, startPoint y: 282, endPoint x: 222, endPoint y: 299, distance: 128.0
click at [222, 299] on p "At [GEOGRAPHIC_DATA] (APC), you’ll gain the necessary skills to start your care…" at bounding box center [195, 291] width 376 height 27
drag, startPoint x: 222, startPoint y: 299, endPoint x: 230, endPoint y: 306, distance: 10.7
click at [230, 306] on div "At Australian Paramedical College (APC), you’ll gain the necessary skills to st…" at bounding box center [195, 410] width 390 height 264
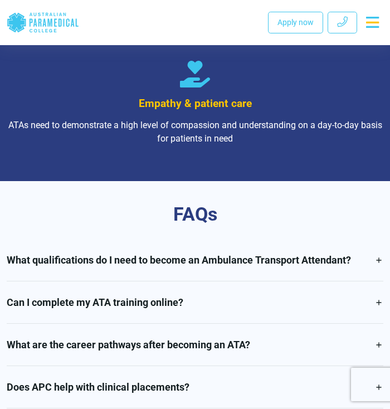
scroll to position [2037, 0]
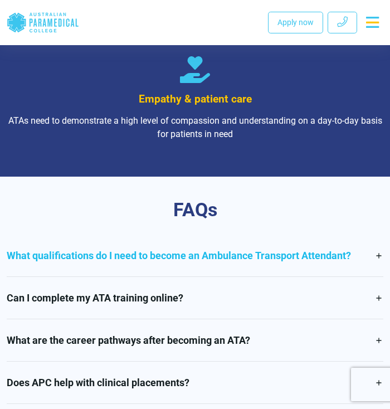
click at [247, 246] on link "What qualifications do I need to become an Ambulance Transport Attendant?" at bounding box center [195, 255] width 376 height 42
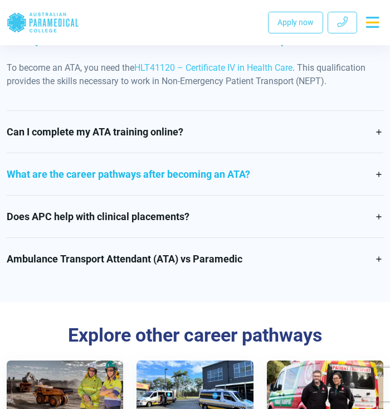
scroll to position [2251, 0]
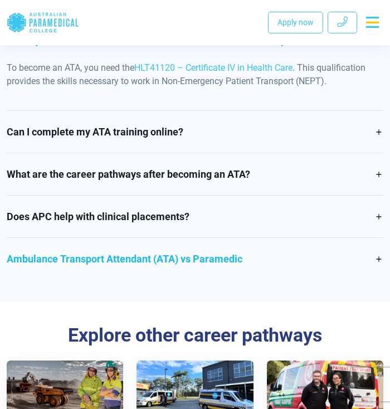
click at [208, 242] on link "Ambulance Transport Attendant (ATA) vs Paramedic" at bounding box center [195, 259] width 376 height 42
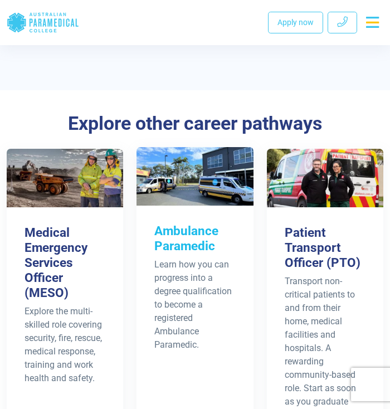
scroll to position [2628, 0]
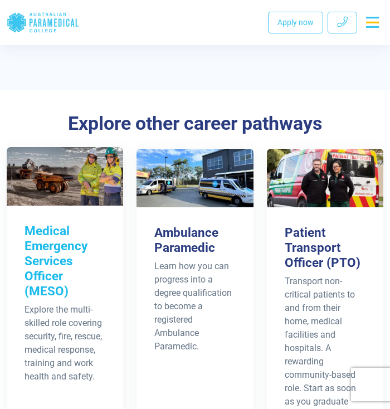
click at [68, 238] on h3 "Medical Emergency Services Officer (MESO)" at bounding box center [64, 260] width 81 height 75
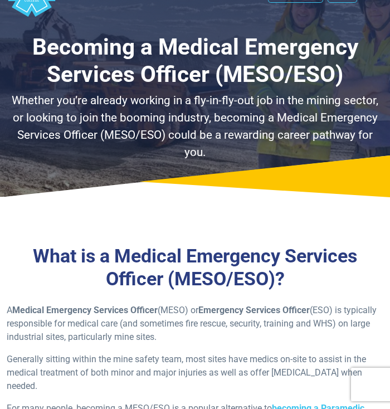
scroll to position [39, 0]
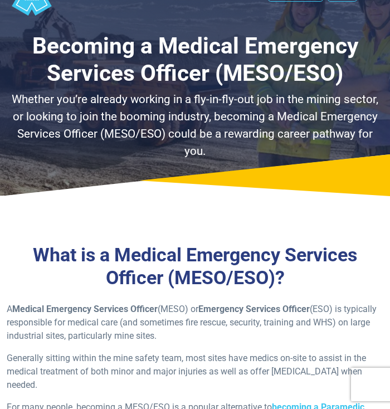
drag, startPoint x: 230, startPoint y: 307, endPoint x: 291, endPoint y: 339, distance: 68.0
click at [291, 339] on p "A Medical Emergency Services Officer (MESO) or Emergency Services Officer (ESO)…" at bounding box center [195, 322] width 376 height 40
drag, startPoint x: 291, startPoint y: 339, endPoint x: 209, endPoint y: 347, distance: 81.7
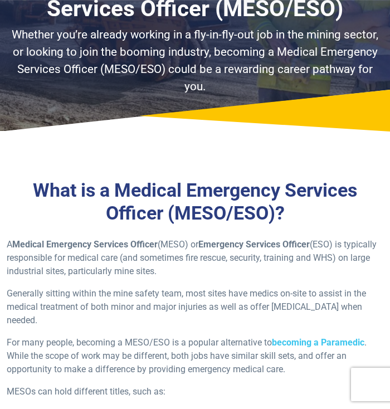
scroll to position [106, 0]
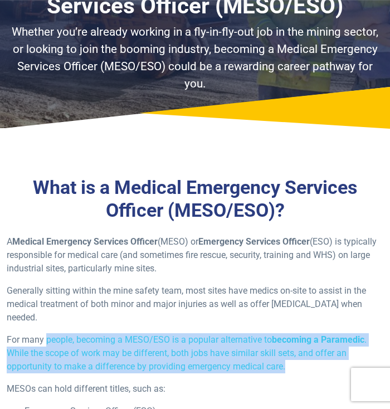
drag, startPoint x: 48, startPoint y: 344, endPoint x: 309, endPoint y: 370, distance: 262.4
click at [309, 370] on p "For many people, becoming a MESO/ESO is a popular alternative to becoming a Par…" at bounding box center [195, 353] width 376 height 40
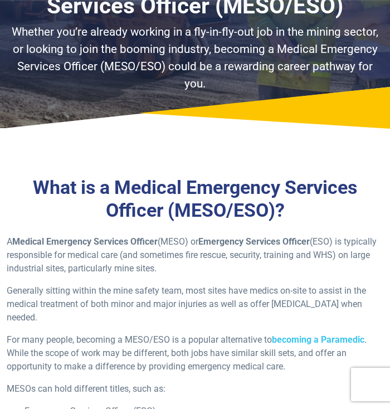
drag, startPoint x: 309, startPoint y: 370, endPoint x: 259, endPoint y: 385, distance: 52.3
click at [259, 385] on p "MESOs can hold different titles, such as:" at bounding box center [195, 388] width 376 height 13
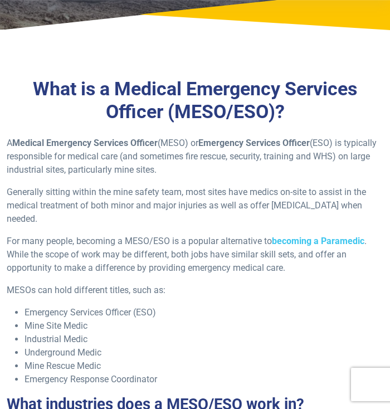
scroll to position [207, 0]
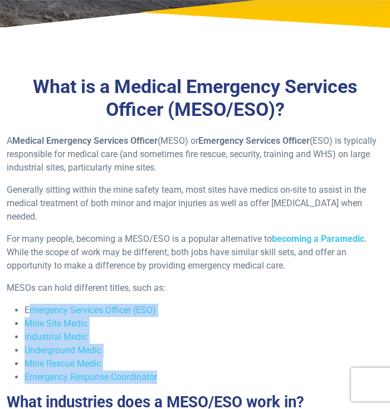
drag, startPoint x: 31, startPoint y: 306, endPoint x: 194, endPoint y: 384, distance: 180.3
click at [194, 384] on ul "Emergency Services Officer (ESO) Mine Site Medic Industrial Medic Underground M…" at bounding box center [195, 343] width 376 height 80
drag, startPoint x: 194, startPoint y: 384, endPoint x: 187, endPoint y: 338, distance: 46.2
click at [187, 338] on li "Industrial Medic" at bounding box center [203, 336] width 359 height 13
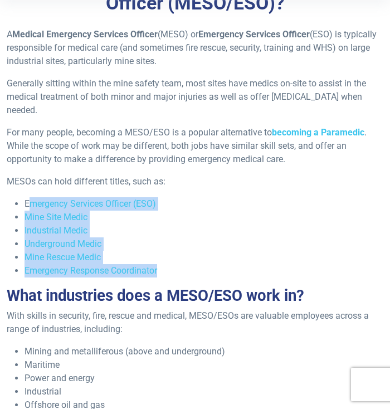
scroll to position [316, 0]
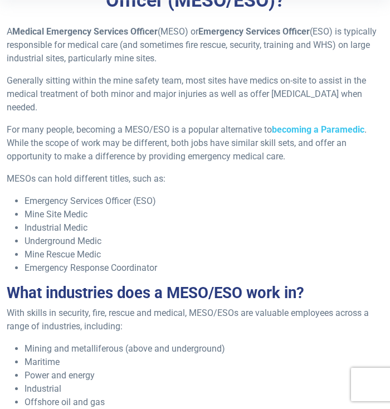
click at [166, 337] on div "A Medical Emergency Services Officer (MESO) or Emergency Services Officer (ESO)…" at bounding box center [195, 373] width 390 height 696
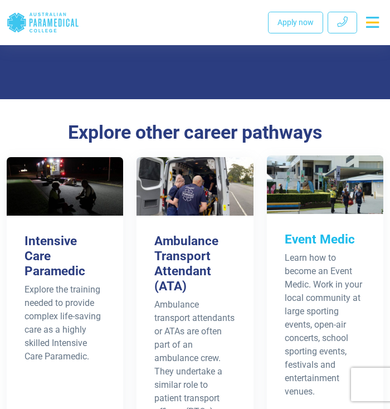
scroll to position [2413, 0]
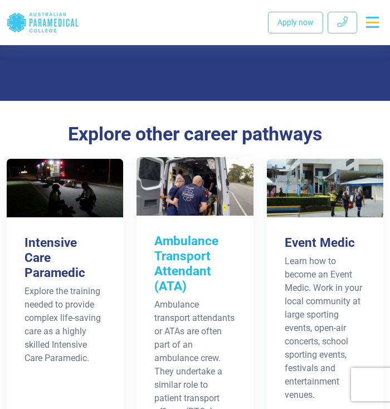
click at [168, 261] on h3 "Ambulance Transport Attendant (ATA)" at bounding box center [194, 263] width 81 height 60
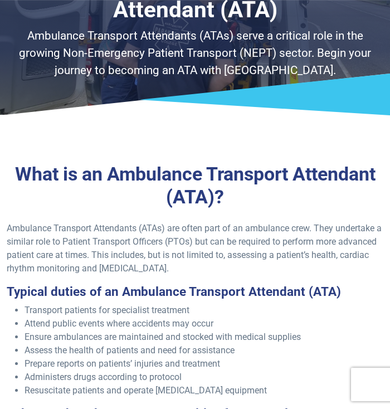
scroll to position [253, 0]
